Goal: Contribute content

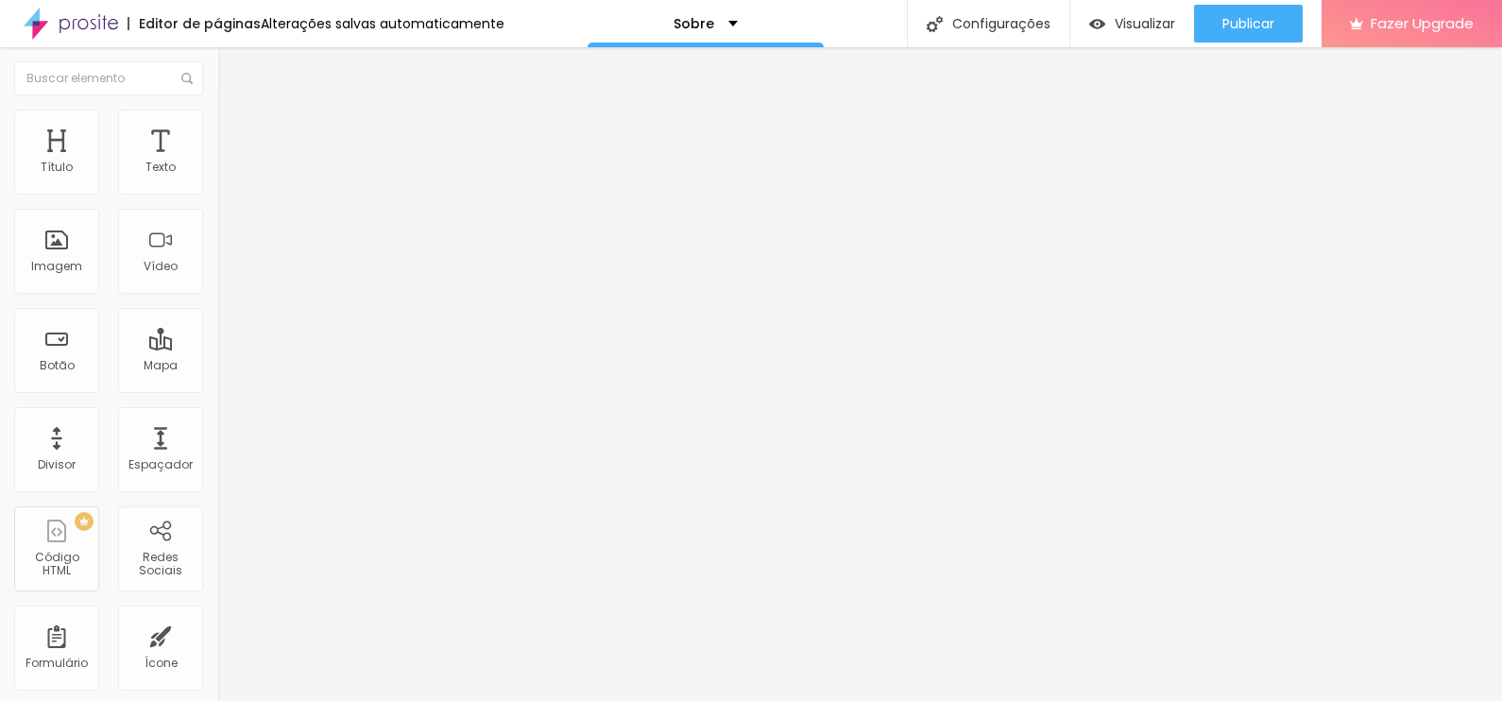
click at [331, 700] on div at bounding box center [751, 712] width 1502 height 0
click at [329, 700] on div at bounding box center [751, 712] width 1502 height 0
click at [321, 700] on div "Subindo 0/0 arquivos" at bounding box center [751, 706] width 1502 height 11
click at [217, 162] on span "Adicionar imagem" at bounding box center [278, 154] width 122 height 16
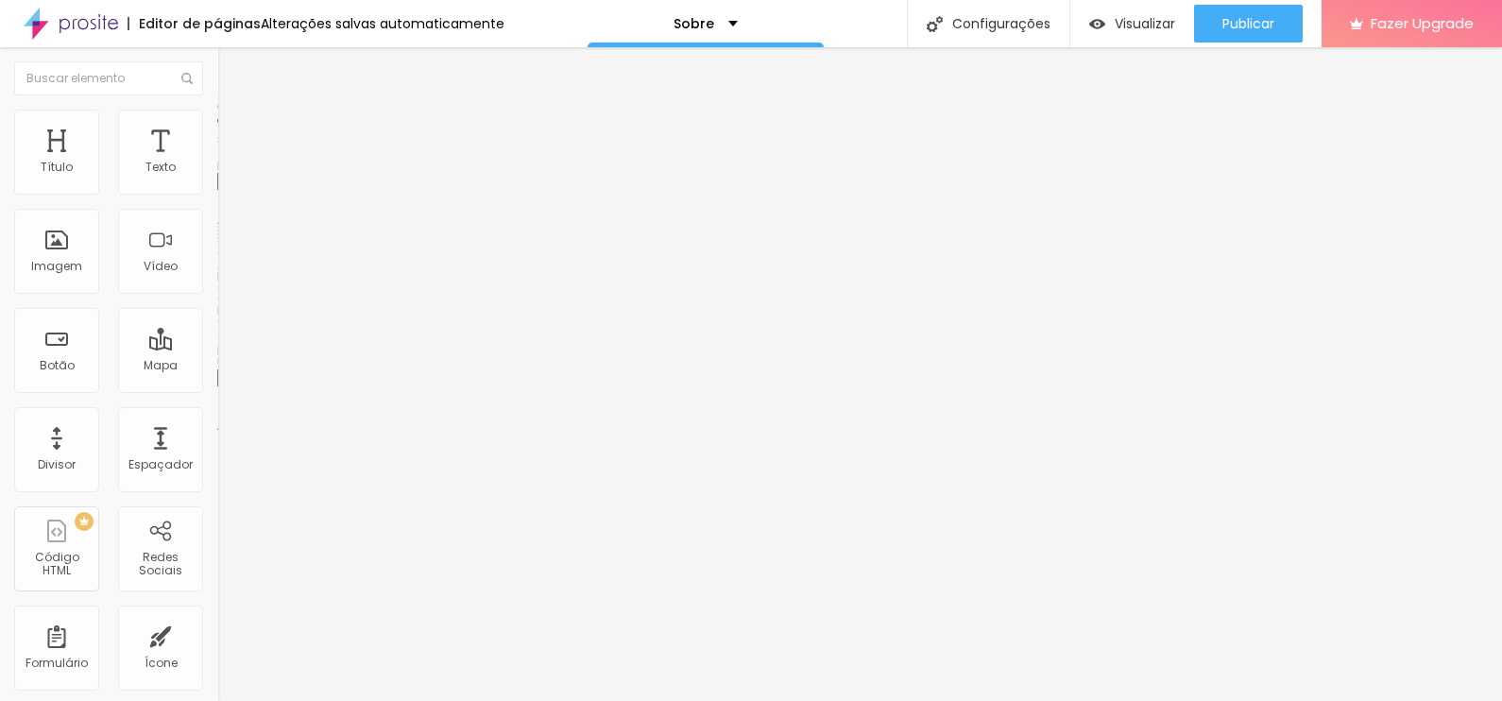
click at [397, 700] on div at bounding box center [751, 712] width 1502 height 0
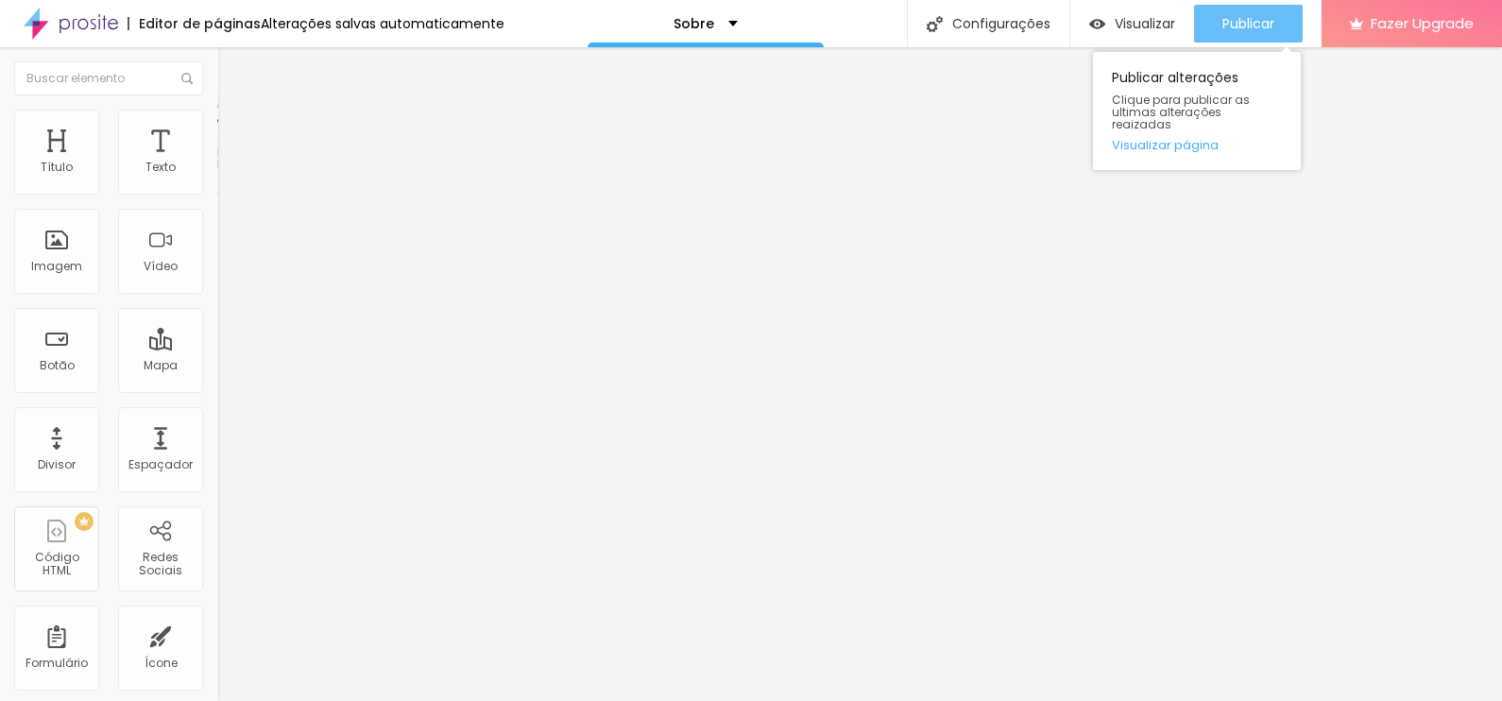
click at [1242, 28] on span "Publicar" at bounding box center [1248, 23] width 52 height 15
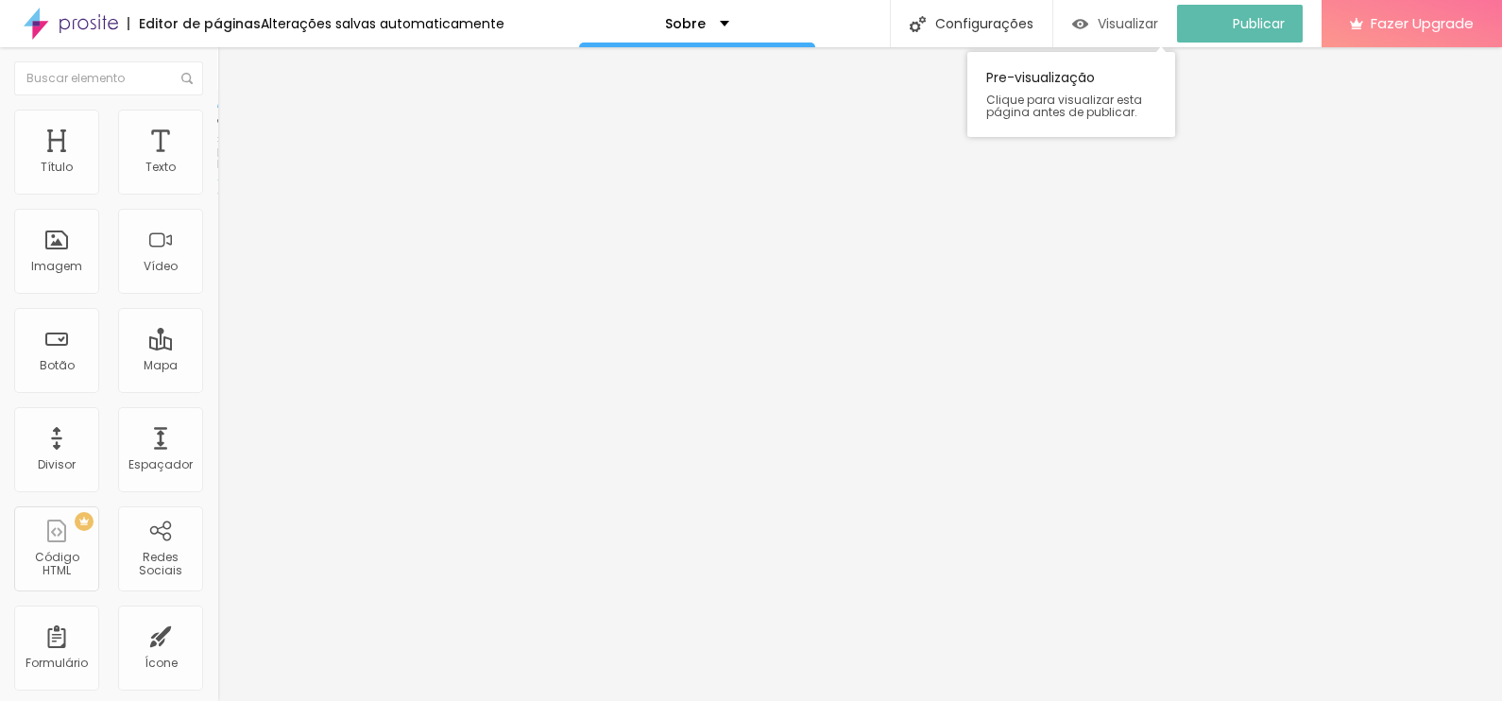
click at [1112, 16] on span "Visualizar" at bounding box center [1127, 23] width 60 height 15
